Goal: Find specific page/section: Find specific page/section

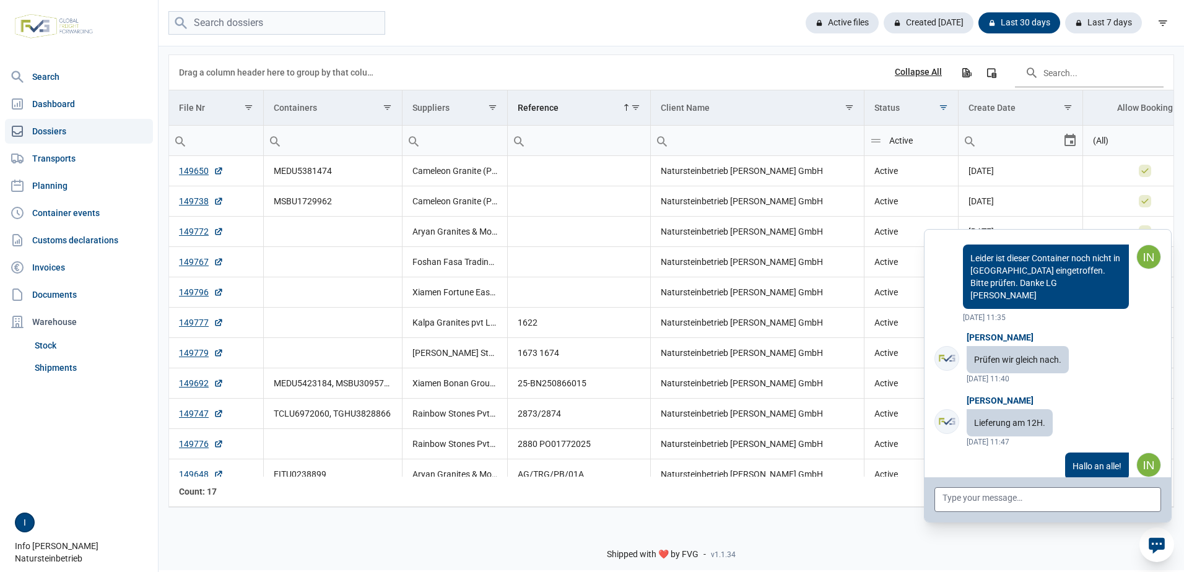
scroll to position [4293, 0]
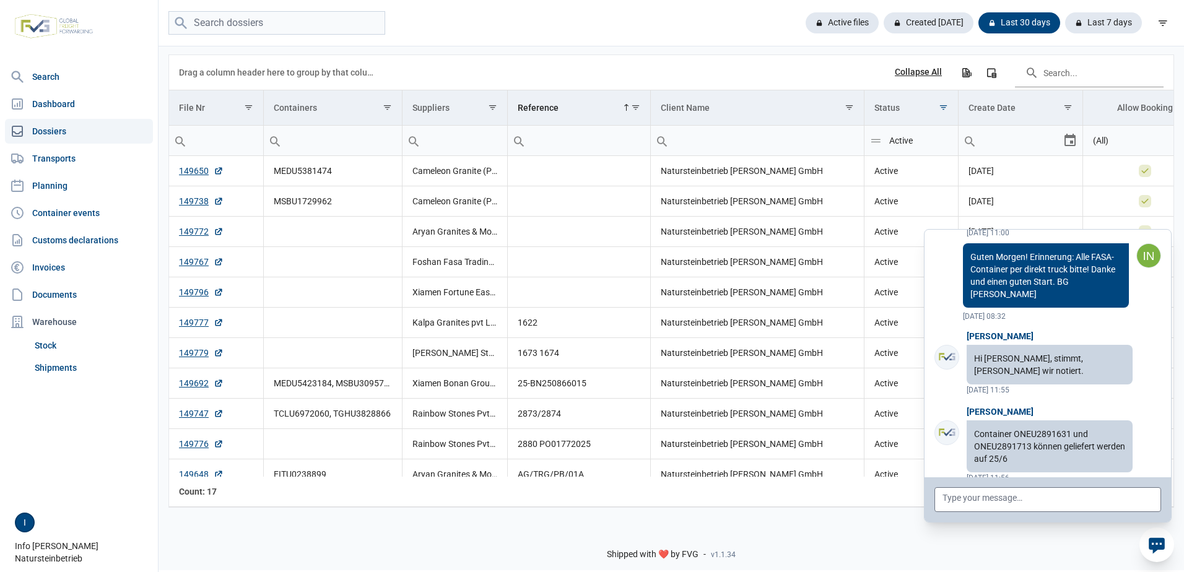
click at [802, 529] on div "Shipped with ❤️ by FVG - v1.1.34" at bounding box center [670, 544] width 1025 height 53
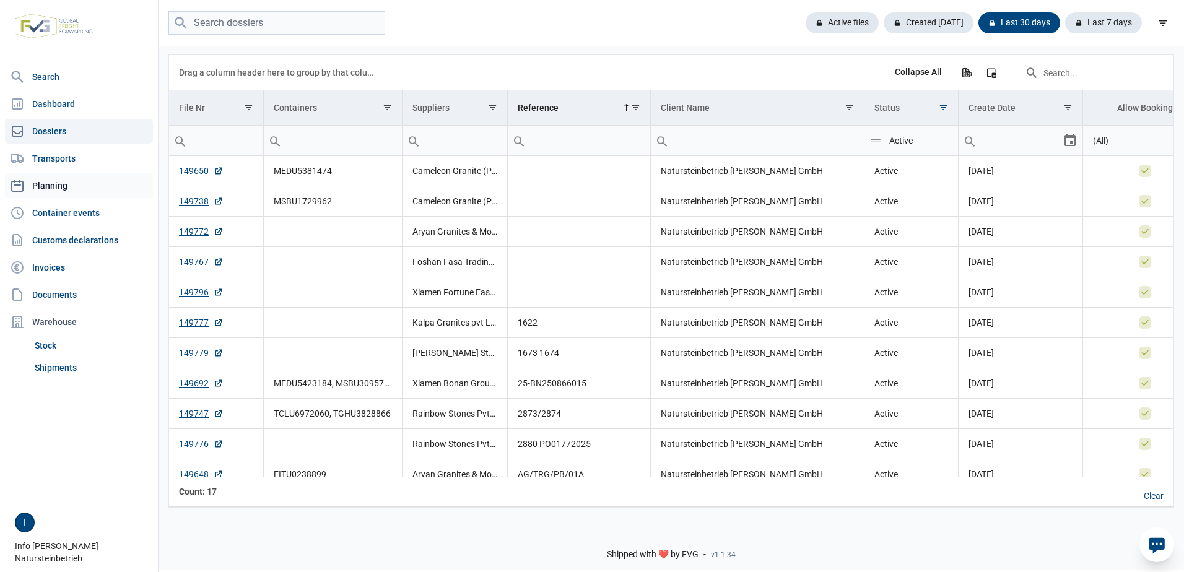
click at [74, 183] on link "Planning" at bounding box center [79, 185] width 148 height 25
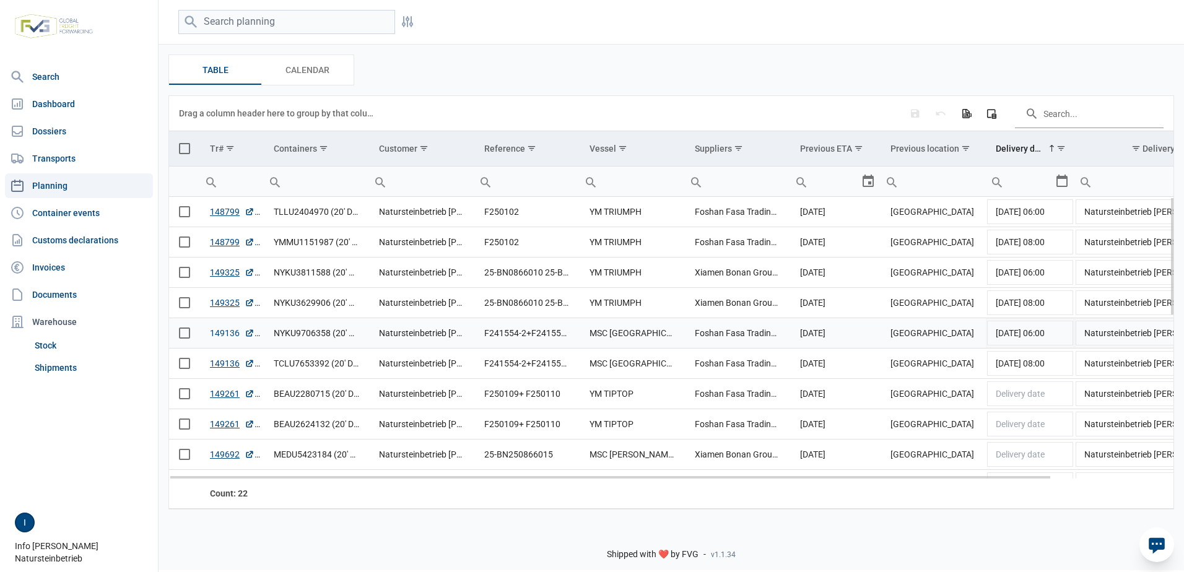
click at [221, 331] on link "149136" at bounding box center [232, 333] width 45 height 12
click at [218, 245] on link "148799" at bounding box center [232, 242] width 45 height 12
